Goal: Navigation & Orientation: Find specific page/section

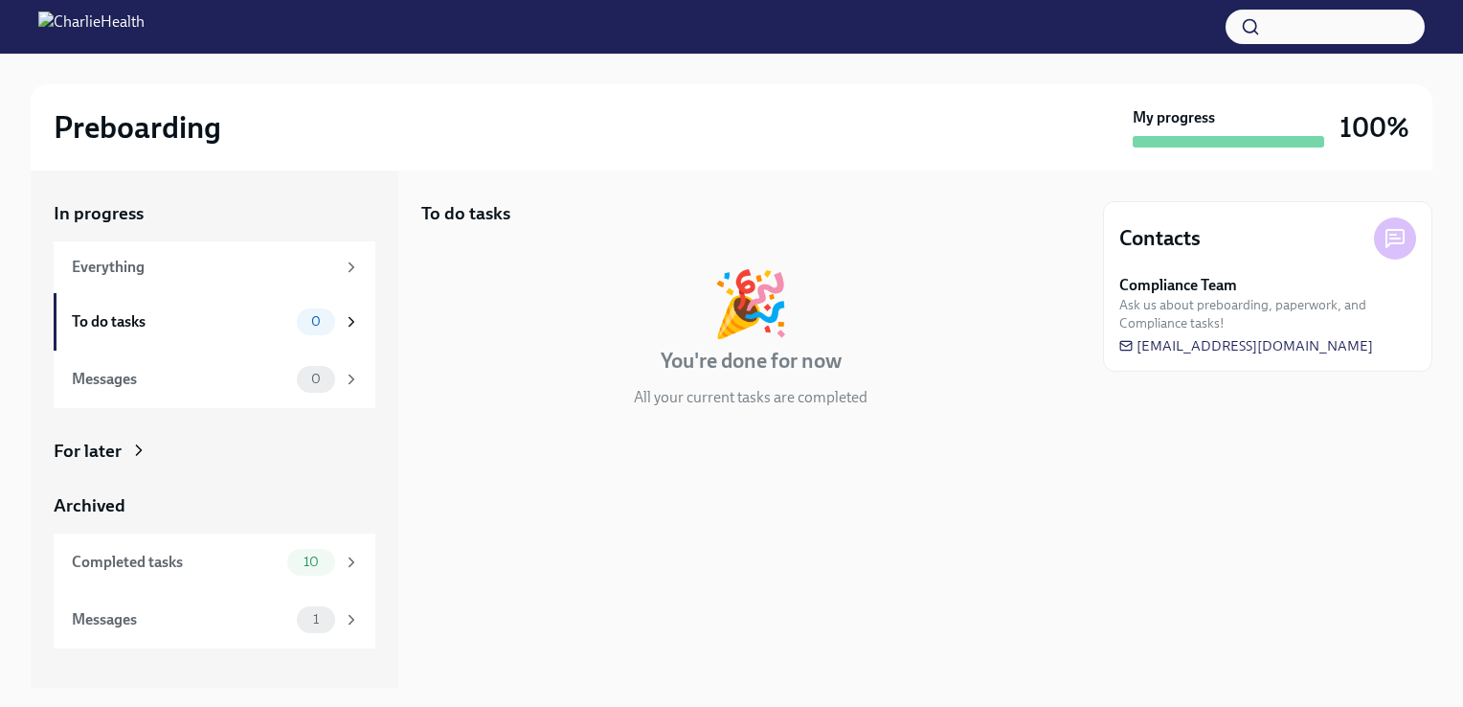
click at [1318, 242] on div "Contacts" at bounding box center [1242, 238] width 247 height 29
click at [266, 322] on div "To do tasks" at bounding box center [180, 321] width 217 height 21
click at [229, 568] on div "Completed tasks" at bounding box center [176, 562] width 208 height 21
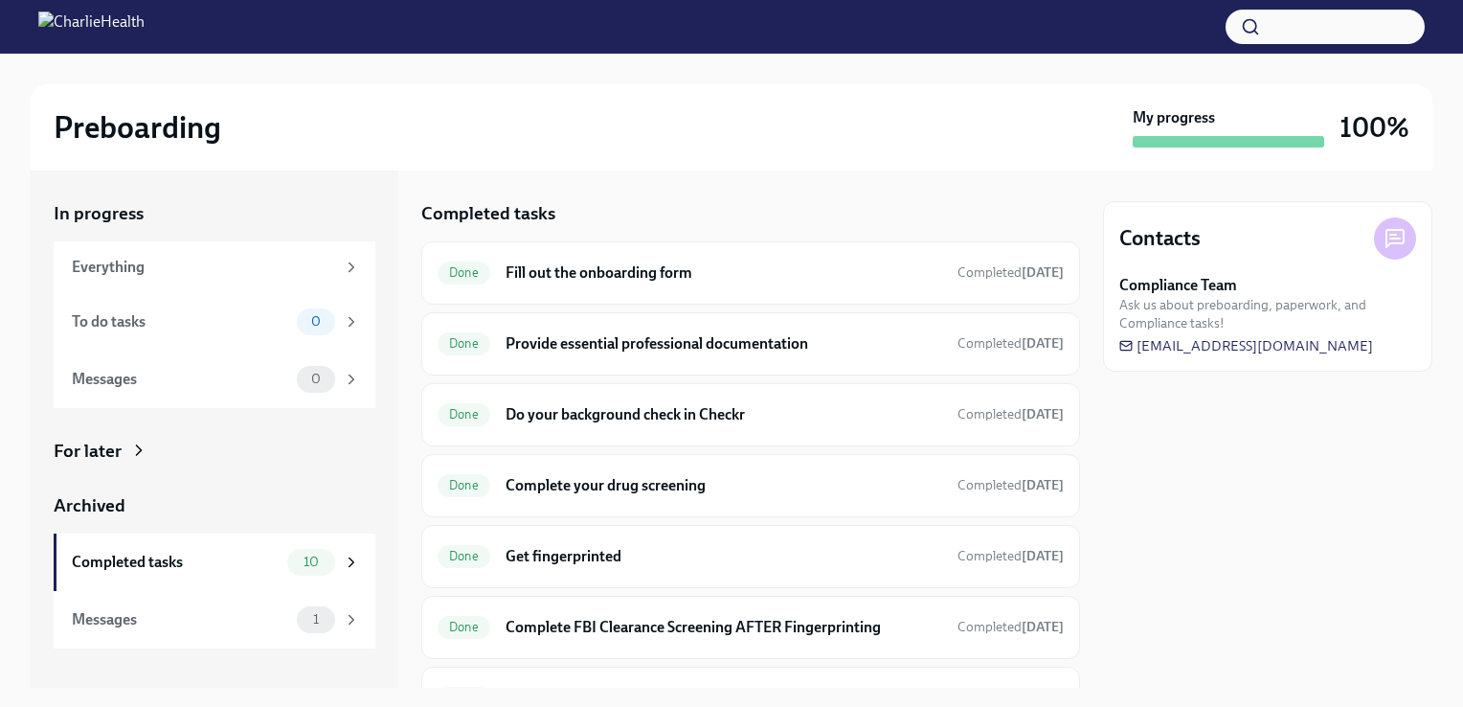
click at [1247, 406] on div "Contacts Compliance Team Ask us about preboarding, paperwork, and Compliance ta…" at bounding box center [1267, 428] width 329 height 517
click at [1210, 328] on span "Ask us about preboarding, paperwork, and Compliance tasks!" at bounding box center [1267, 314] width 297 height 36
drag, startPoint x: 160, startPoint y: 145, endPoint x: 395, endPoint y: 11, distance: 269.7
click at [166, 141] on h2 "Preboarding" at bounding box center [138, 127] width 168 height 38
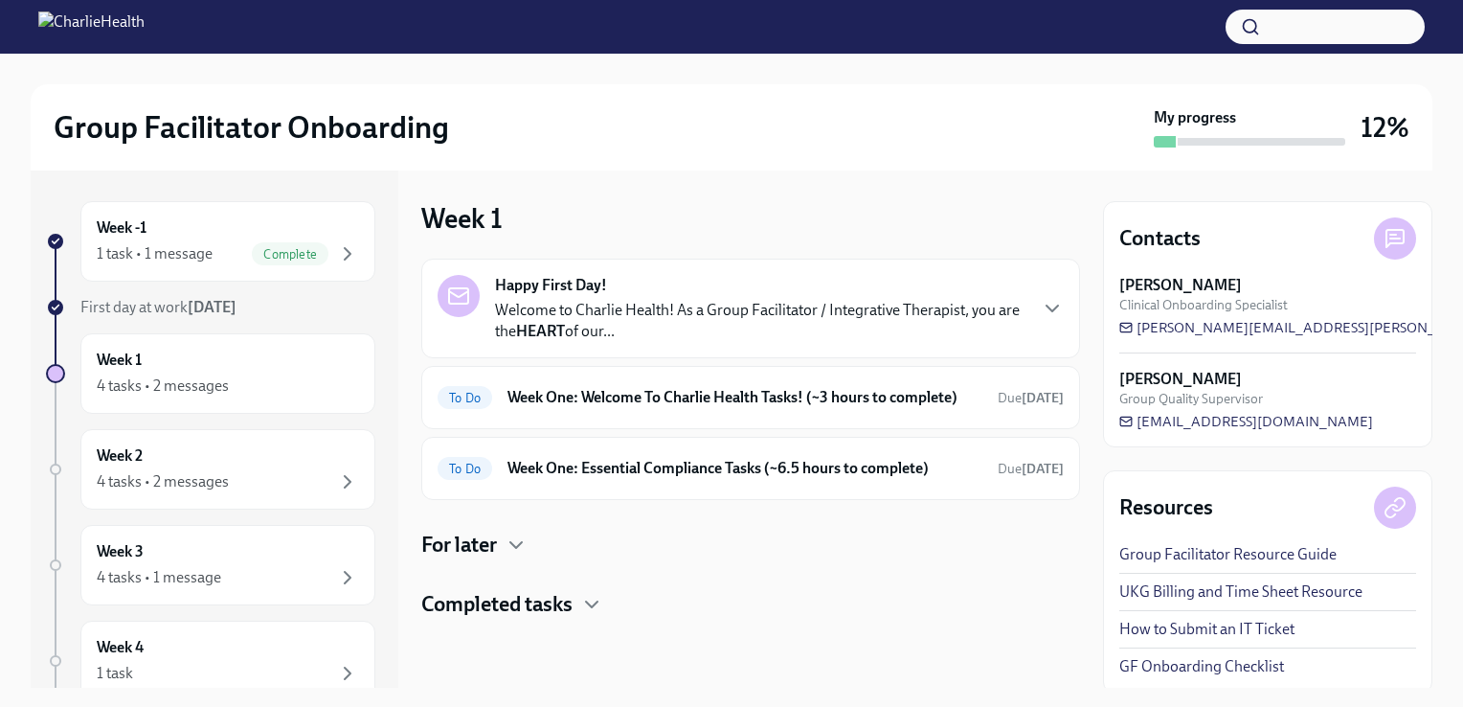
scroll to position [4, 0]
